Goal: Navigation & Orientation: Find specific page/section

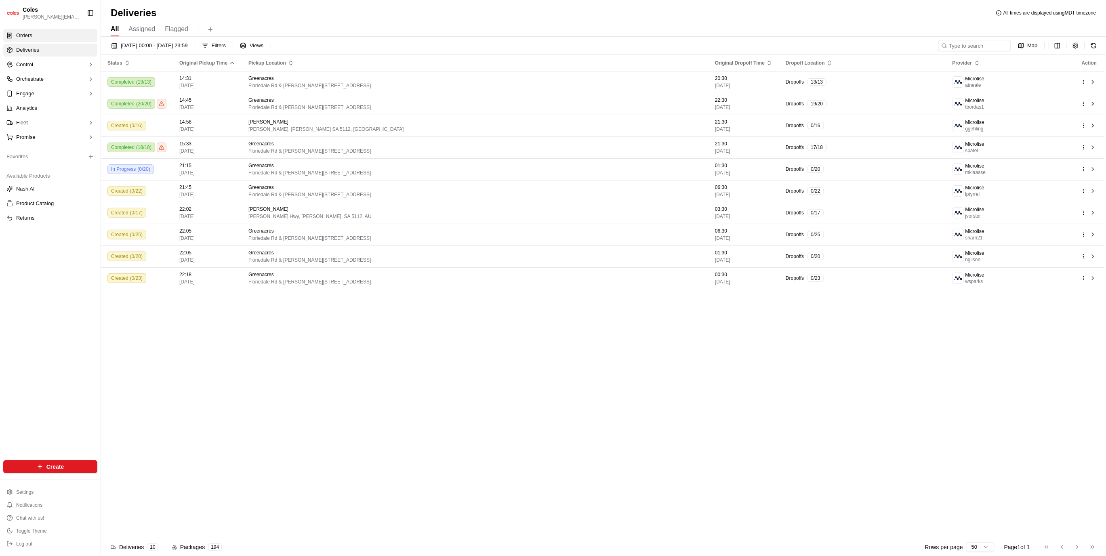
click at [15, 36] on link "Orders" at bounding box center [50, 35] width 94 height 13
